Goal: Information Seeking & Learning: Learn about a topic

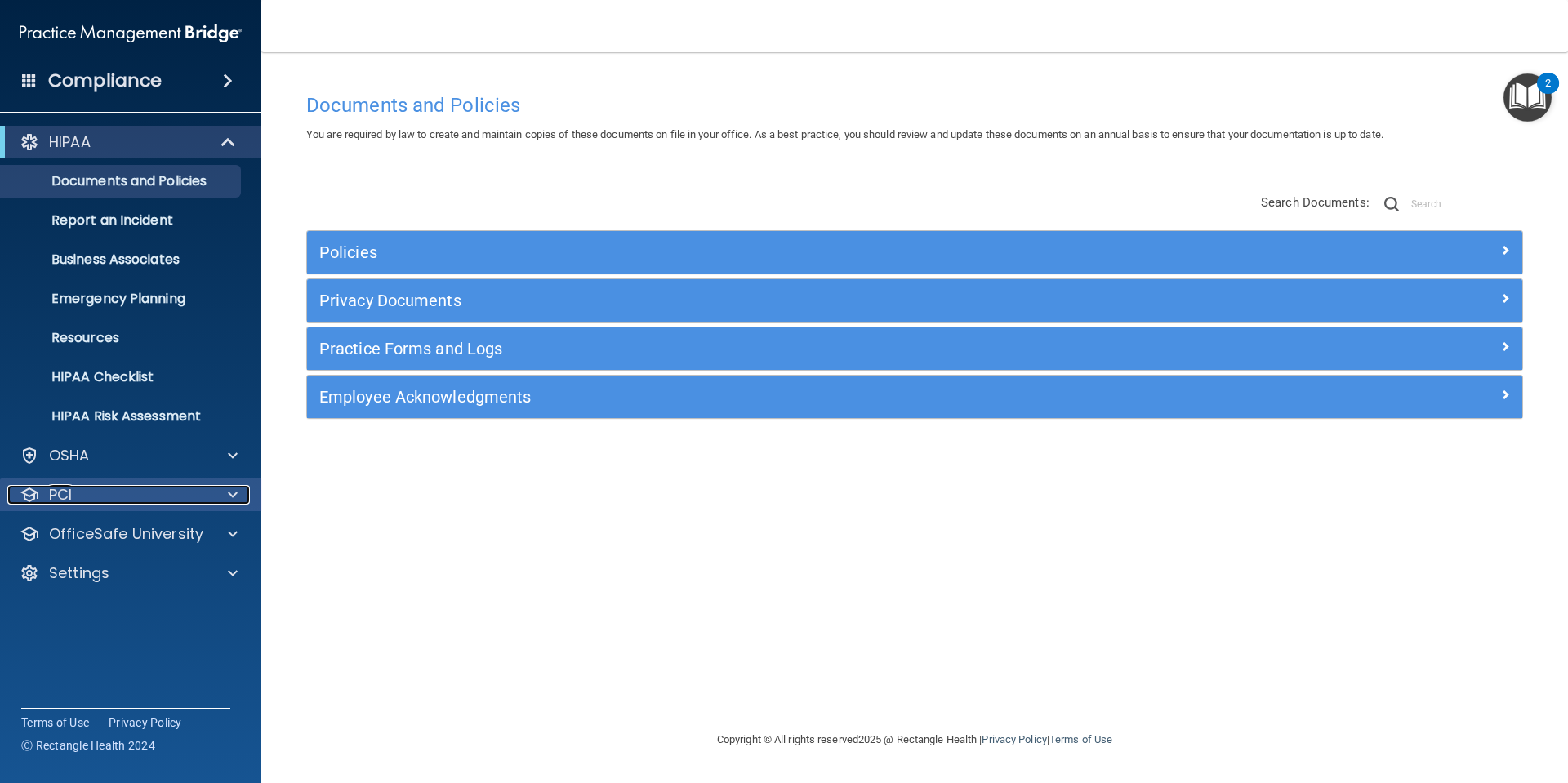
click at [120, 499] on div "PCI" at bounding box center [108, 494] width 202 height 19
click at [121, 501] on div "PCI" at bounding box center [108, 494] width 202 height 19
click at [109, 533] on p "OfficeSafe University" at bounding box center [126, 534] width 154 height 19
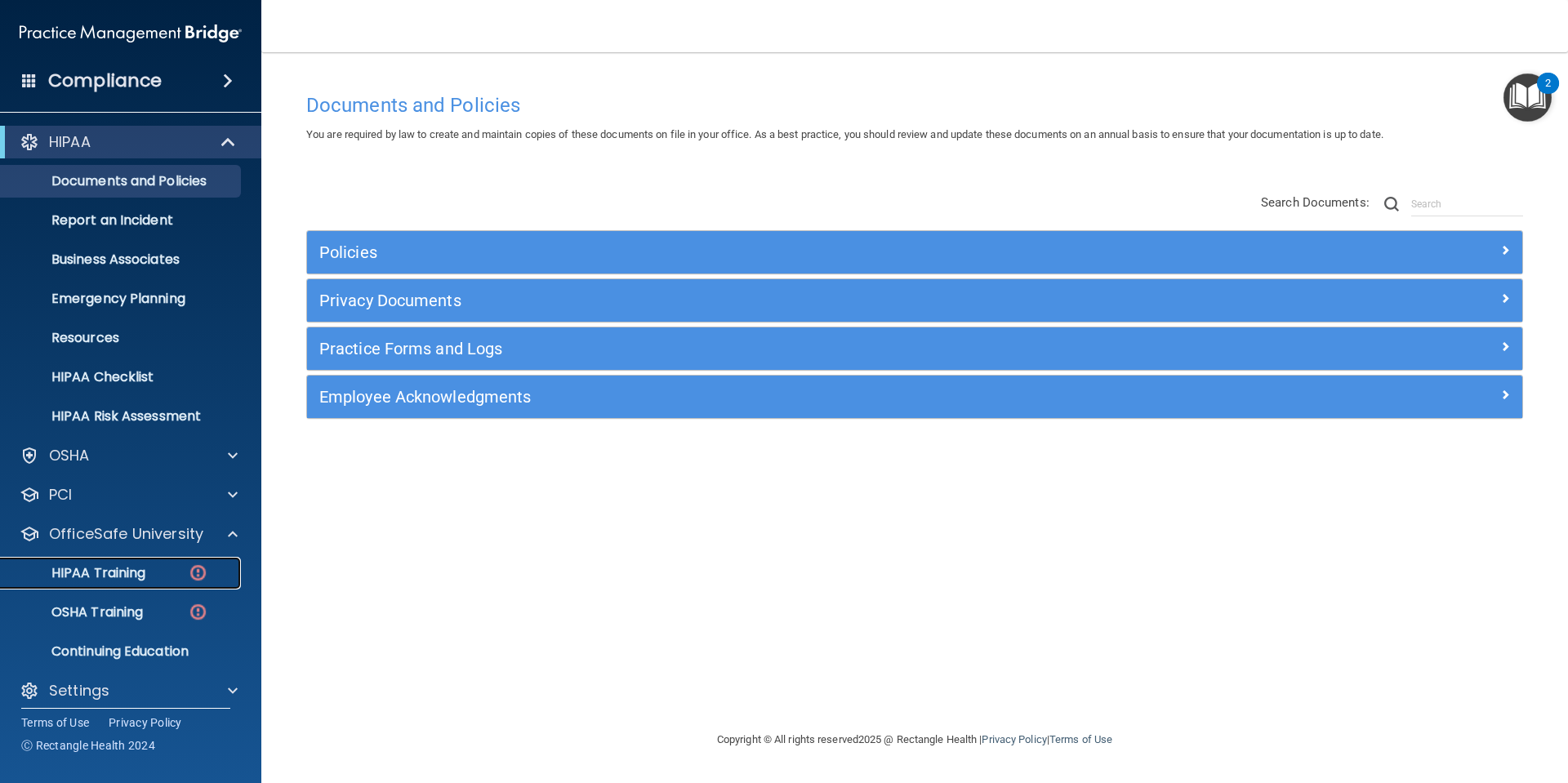
click at [118, 573] on p "HIPAA Training" at bounding box center [77, 573] width 135 height 17
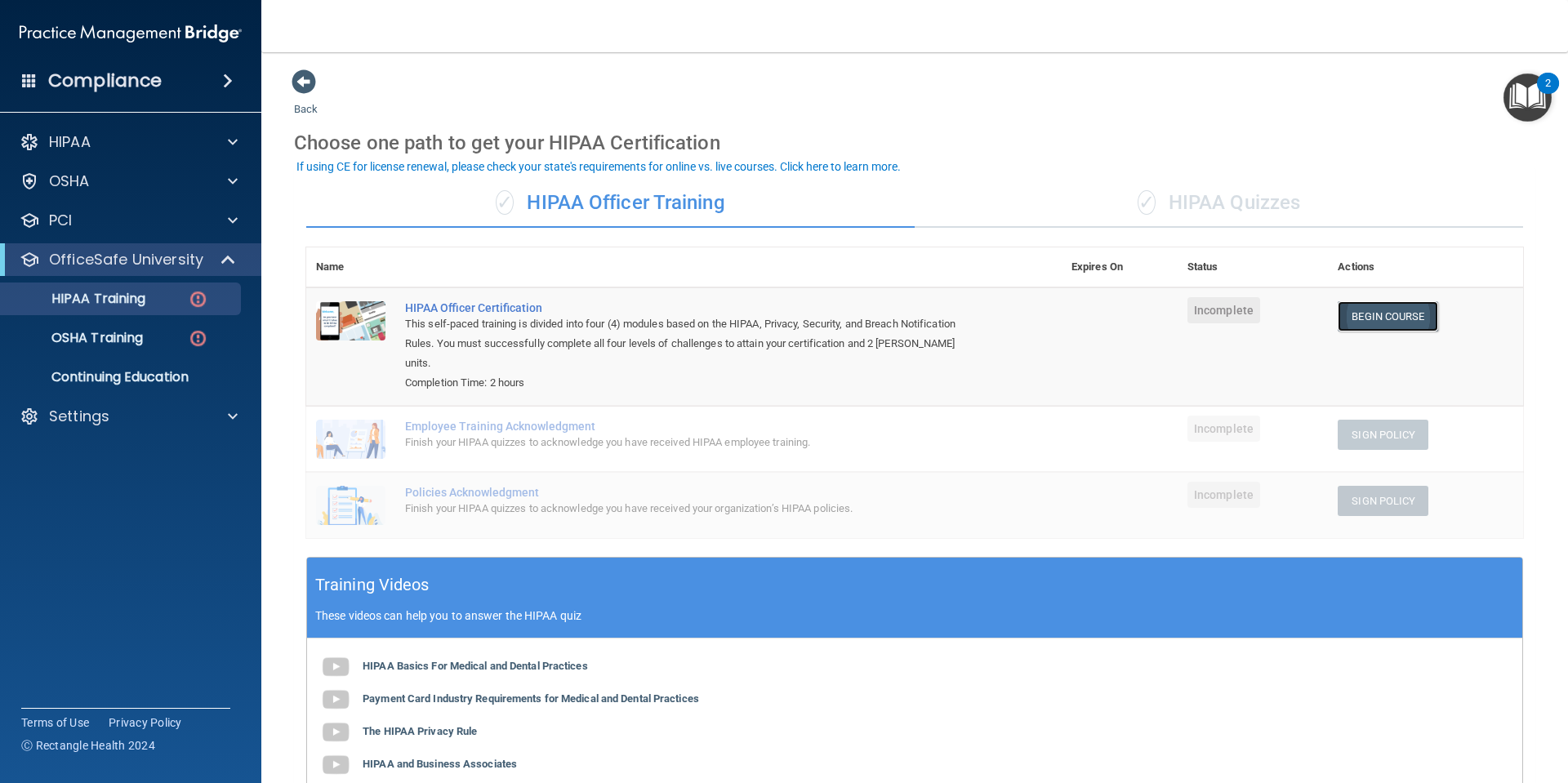
click at [1374, 313] on link "Begin Course" at bounding box center [1388, 317] width 99 height 30
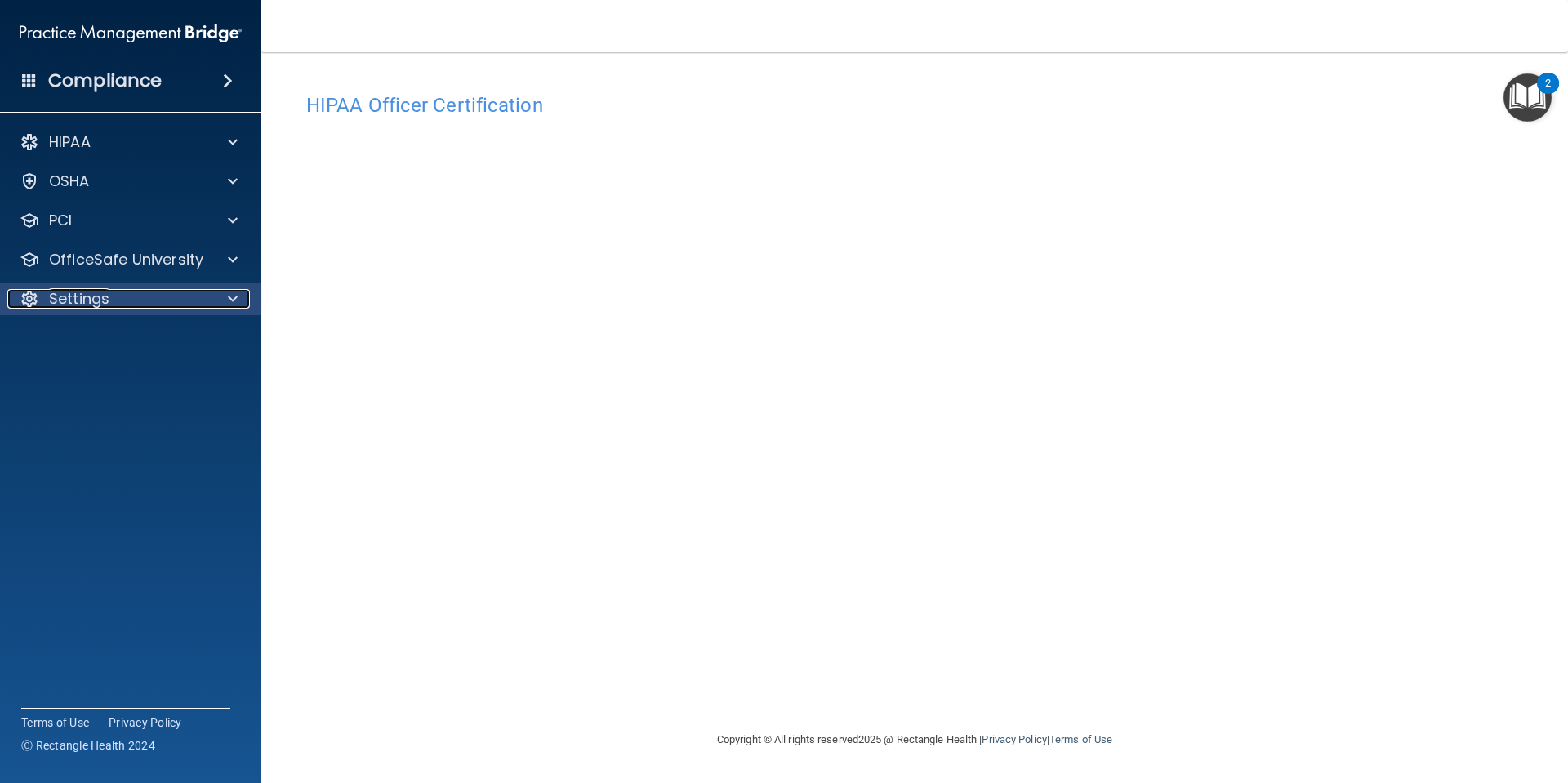
click at [88, 302] on p "Settings" at bounding box center [79, 299] width 61 height 19
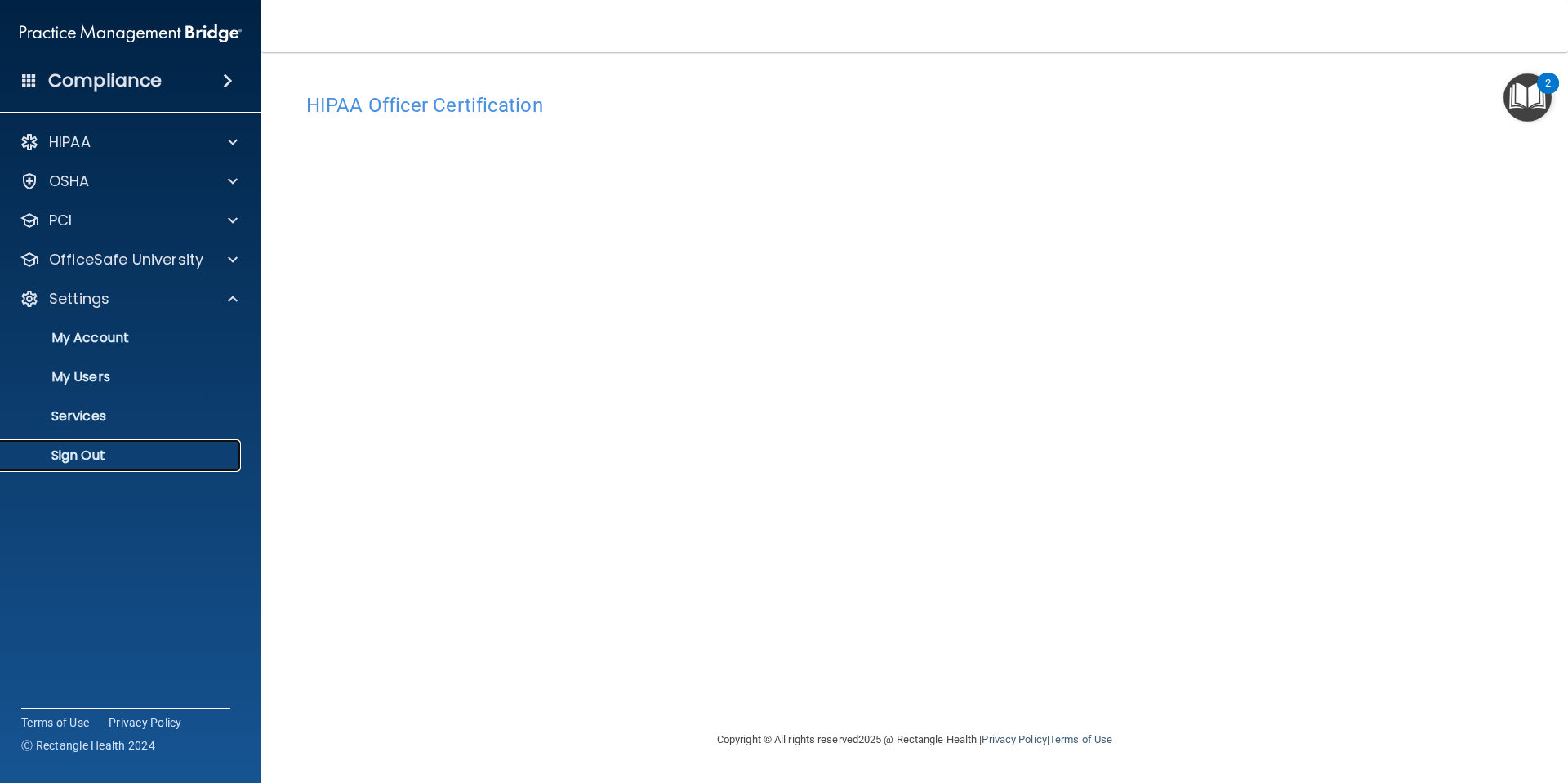
click at [83, 455] on p "Sign Out" at bounding box center [121, 456] width 223 height 17
